Goal: Check status: Check status

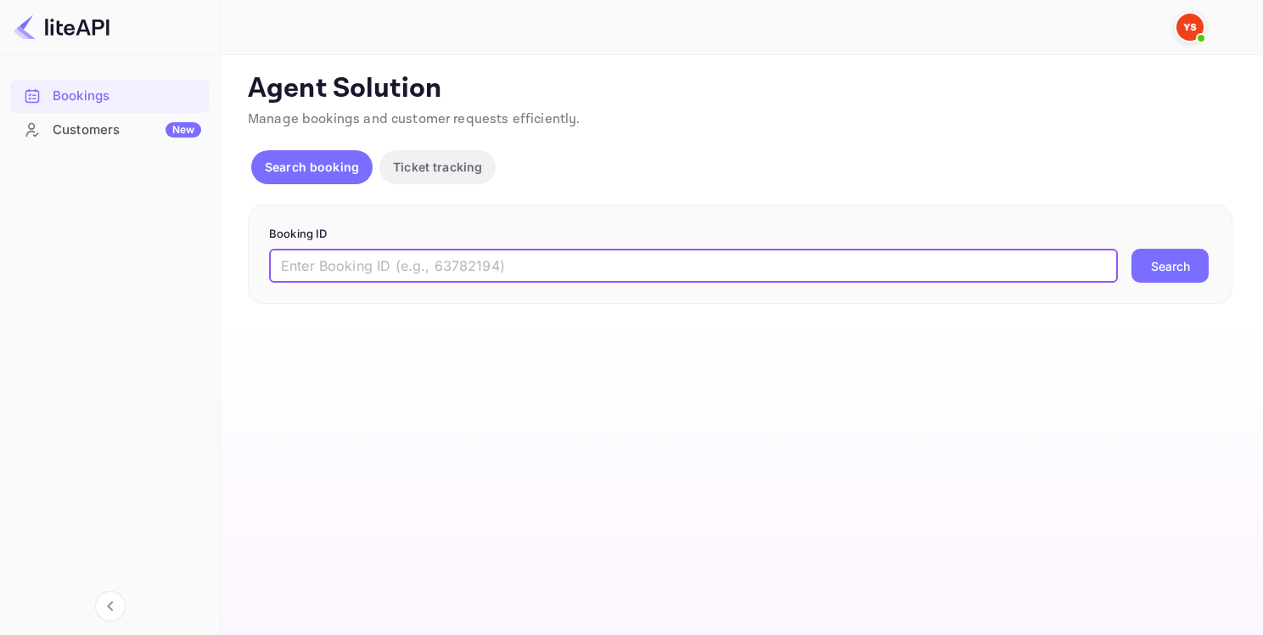
paste input "9303895"
type input "9303895"
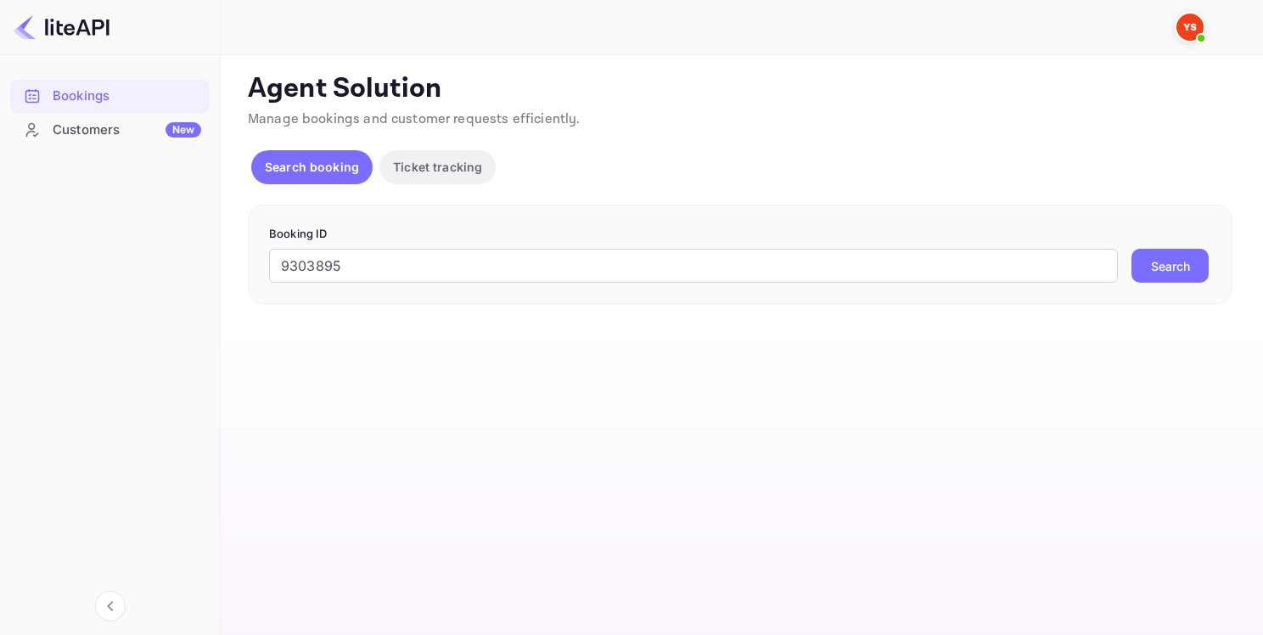
click at [1149, 259] on button "Search" at bounding box center [1170, 266] width 77 height 34
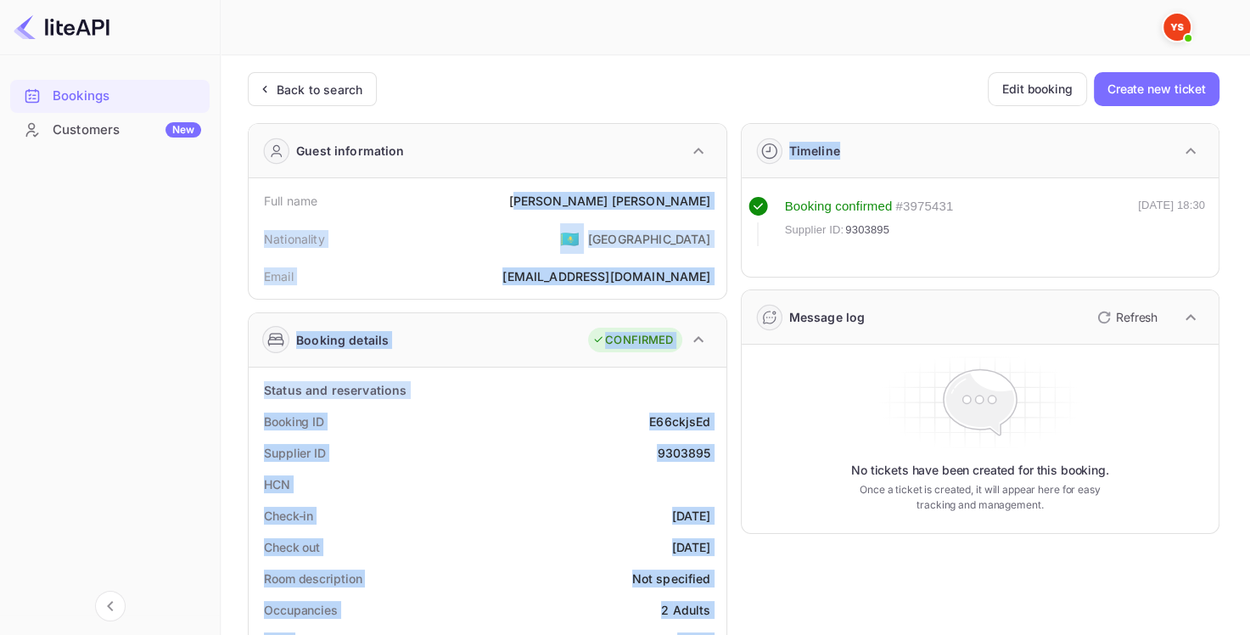
drag, startPoint x: 632, startPoint y: 196, endPoint x: 743, endPoint y: 211, distance: 112.1
click at [632, 200] on div "[PERSON_NAME]" at bounding box center [610, 201] width 202 height 18
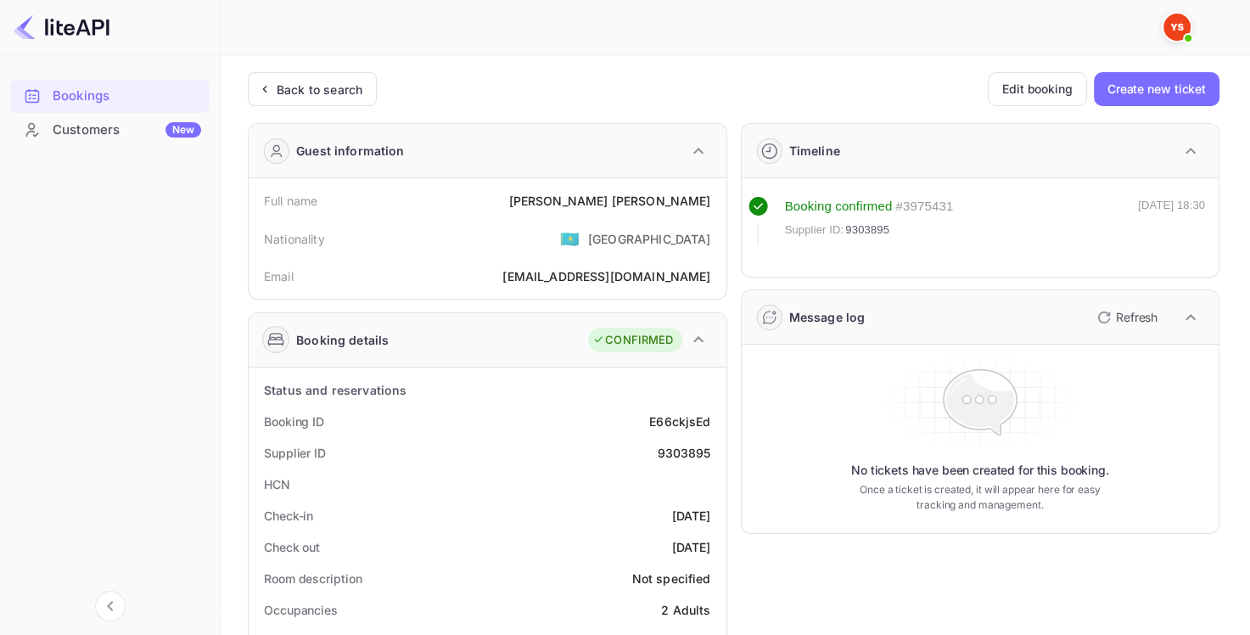
click at [683, 449] on div "9303895" at bounding box center [683, 453] width 53 height 18
copy div "9303895"
drag, startPoint x: 628, startPoint y: 202, endPoint x: 710, endPoint y: 204, distance: 81.5
click at [710, 204] on div "[PERSON_NAME]" at bounding box center [610, 201] width 202 height 18
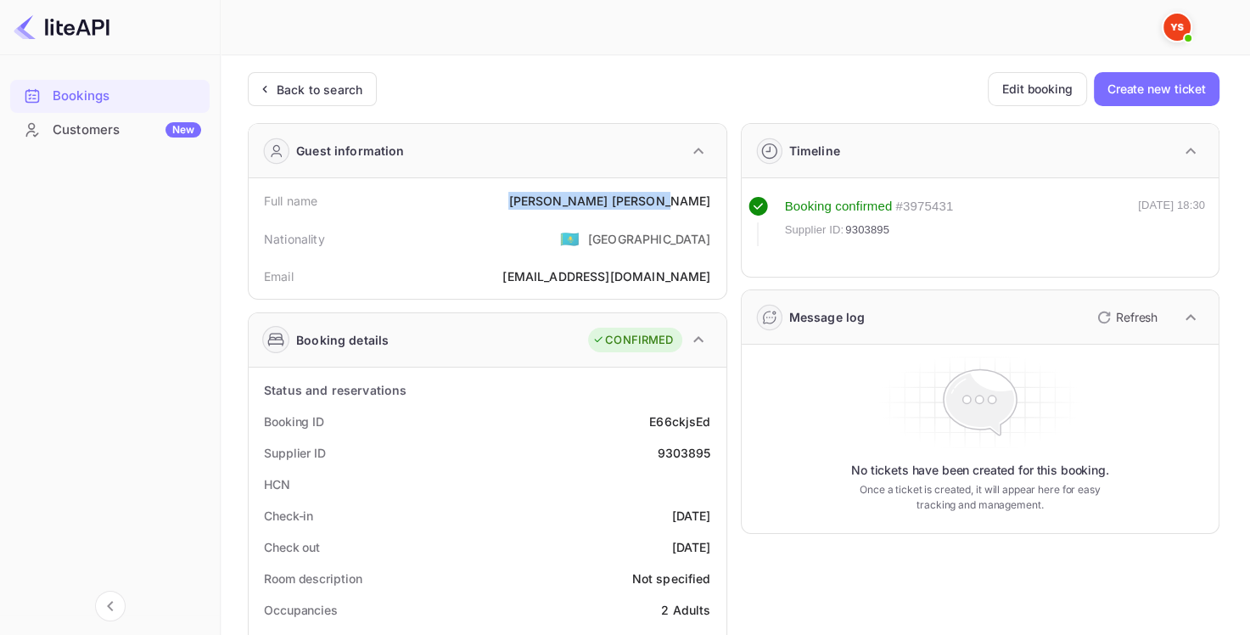
copy div "[PERSON_NAME]"
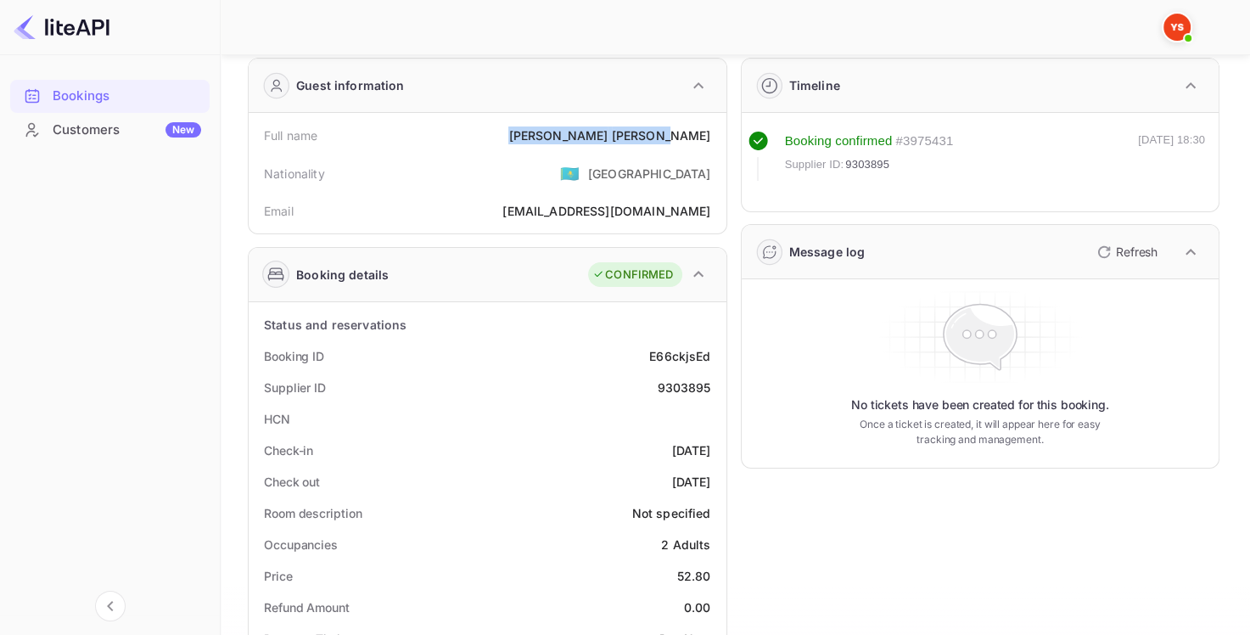
scroll to position [170, 0]
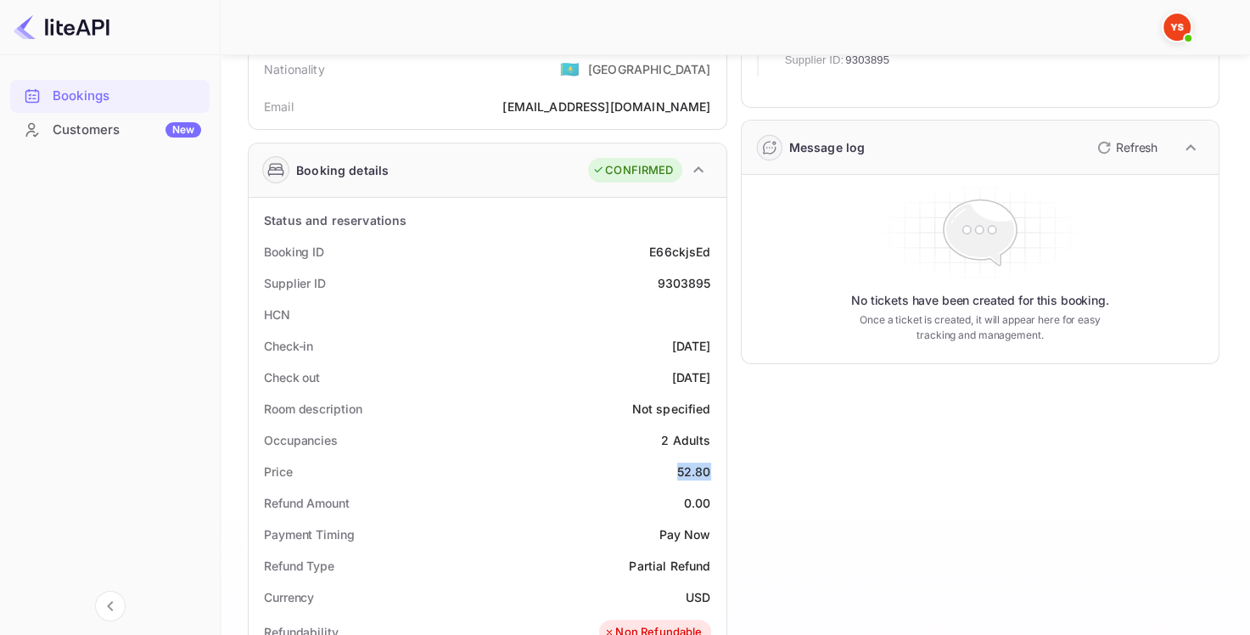
drag, startPoint x: 677, startPoint y: 472, endPoint x: 710, endPoint y: 469, distance: 33.2
click at [710, 469] on div "52.80" at bounding box center [694, 472] width 34 height 18
copy div "52.80"
